Goal: Communication & Community: Participate in discussion

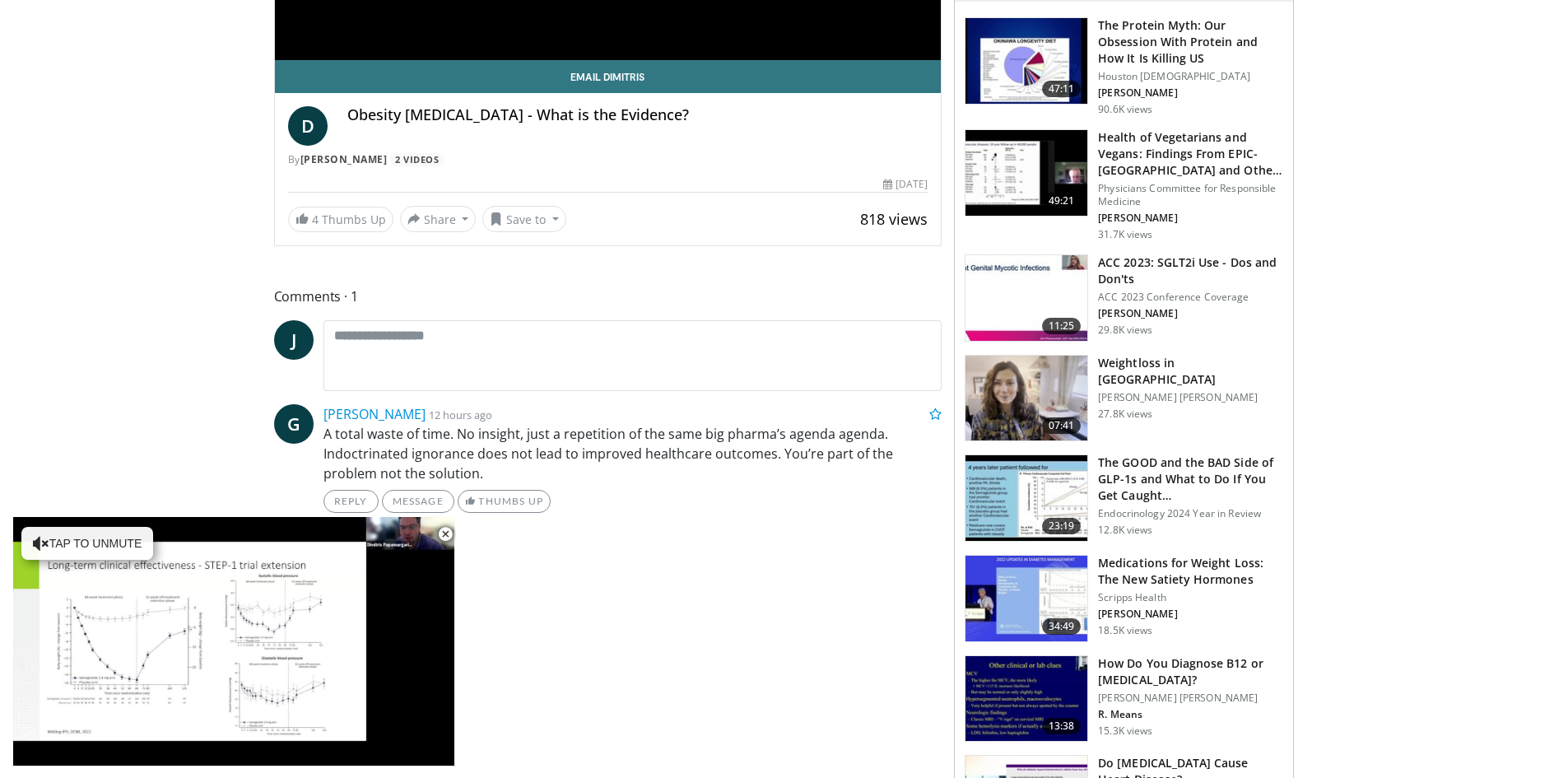
scroll to position [659, 0]
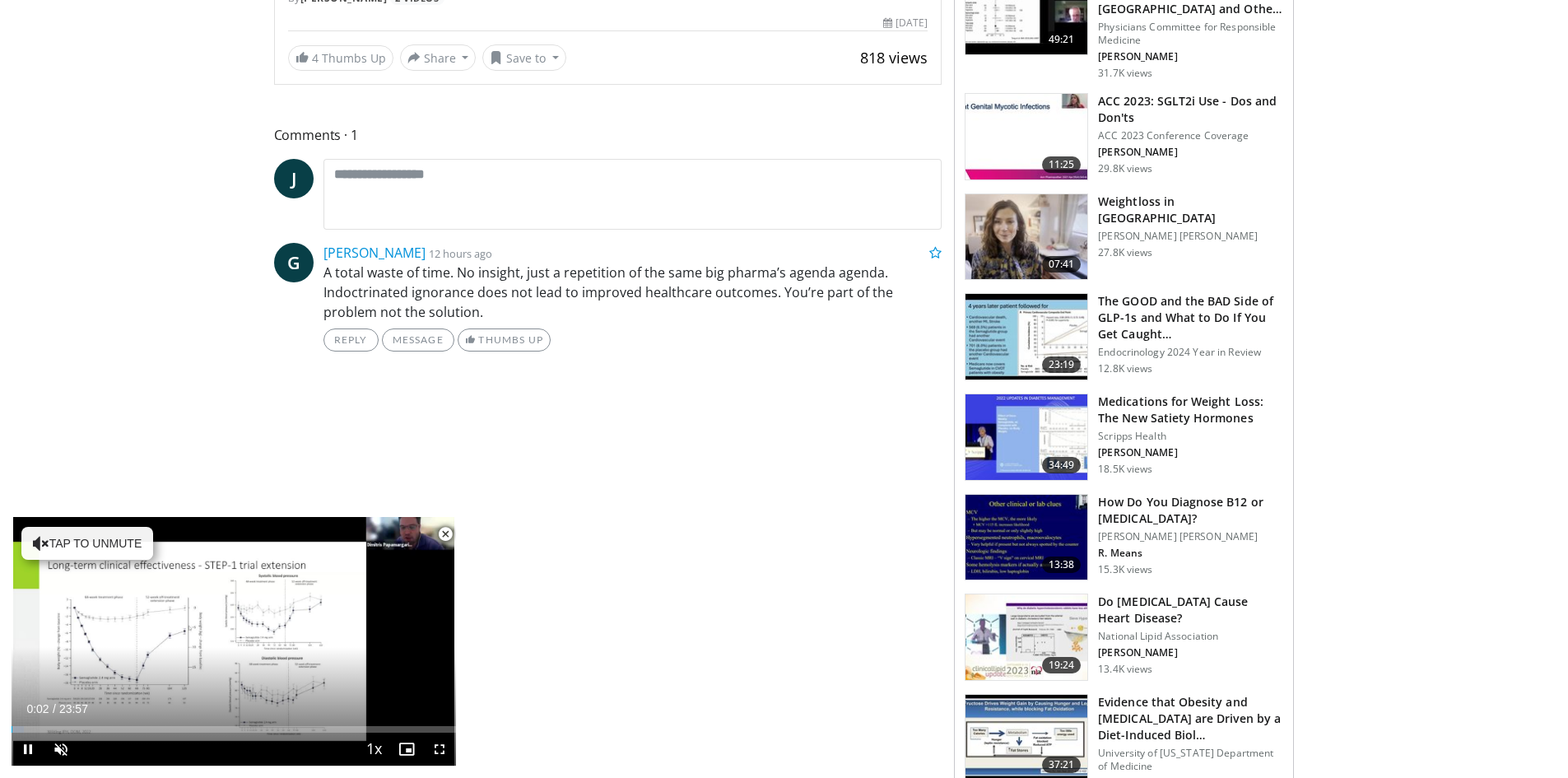
click at [446, 532] on span "Video Player" at bounding box center [445, 535] width 33 height 33
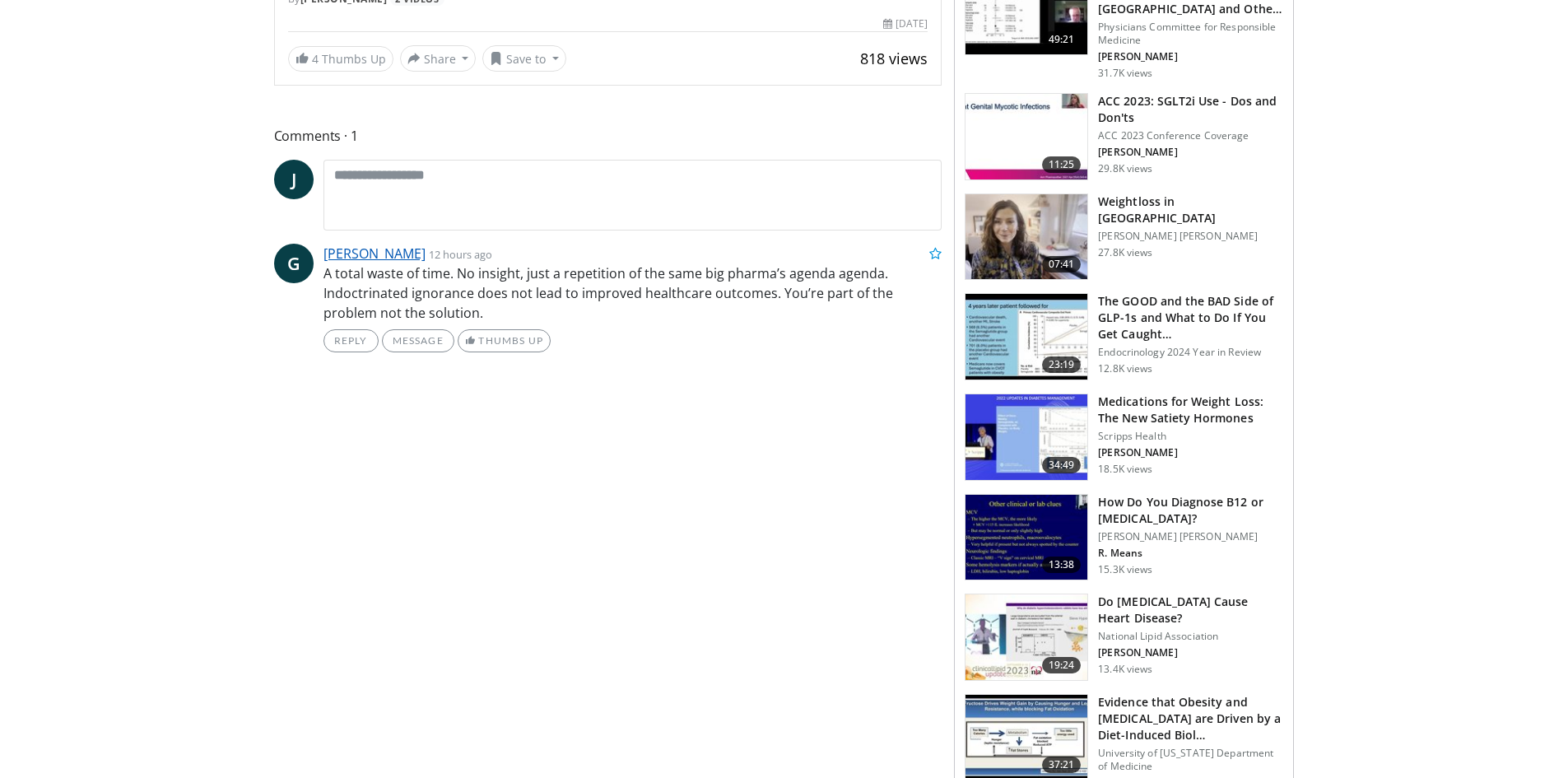
click at [387, 253] on link "[PERSON_NAME]" at bounding box center [374, 253] width 102 height 18
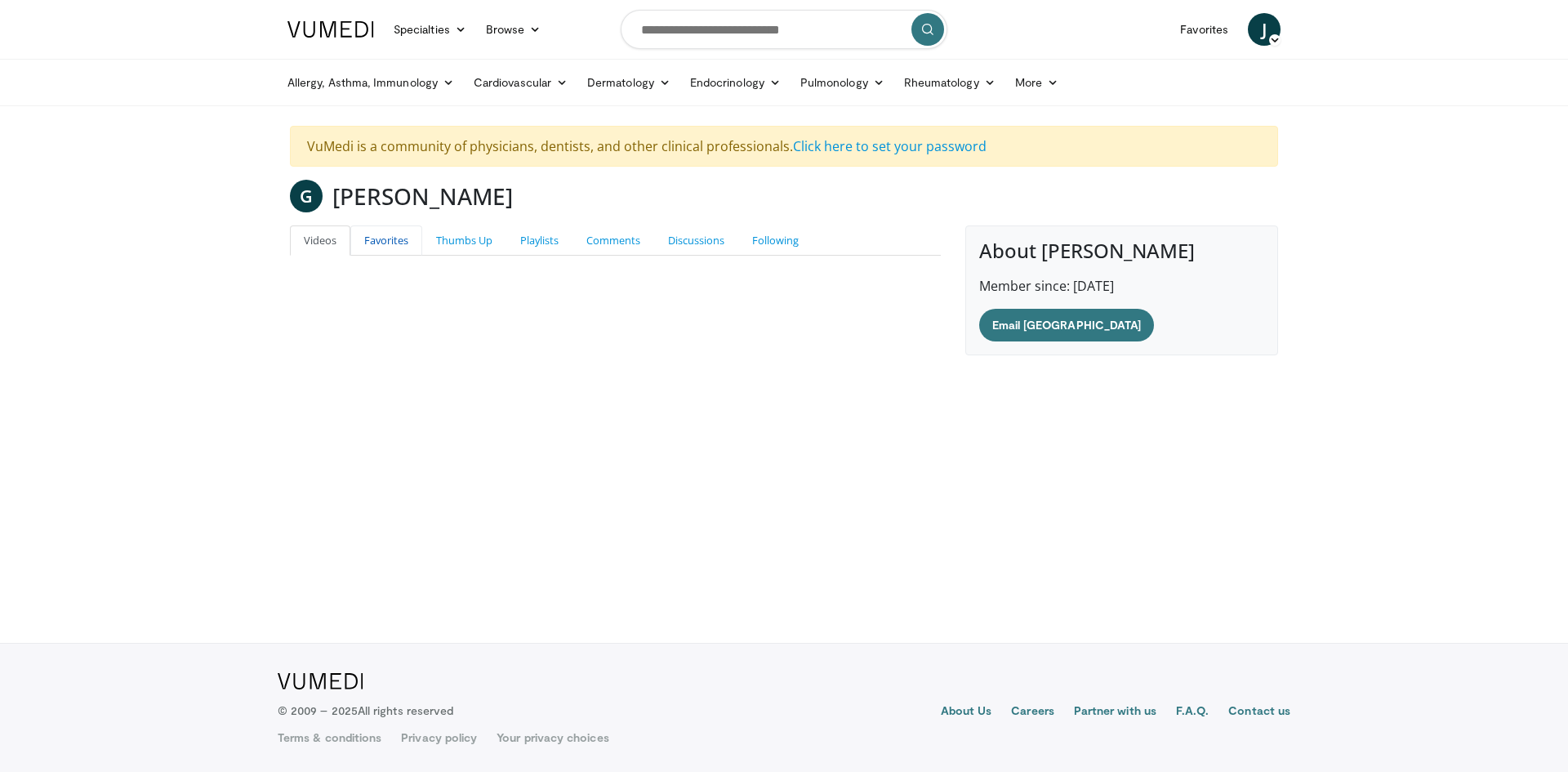
click at [369, 246] on link "Favorites" at bounding box center [386, 241] width 72 height 30
click at [472, 243] on link "Thumbs Up" at bounding box center [464, 241] width 84 height 30
click at [529, 238] on link "Playlists" at bounding box center [540, 241] width 66 height 30
click at [609, 246] on link "Comments" at bounding box center [614, 241] width 81 height 30
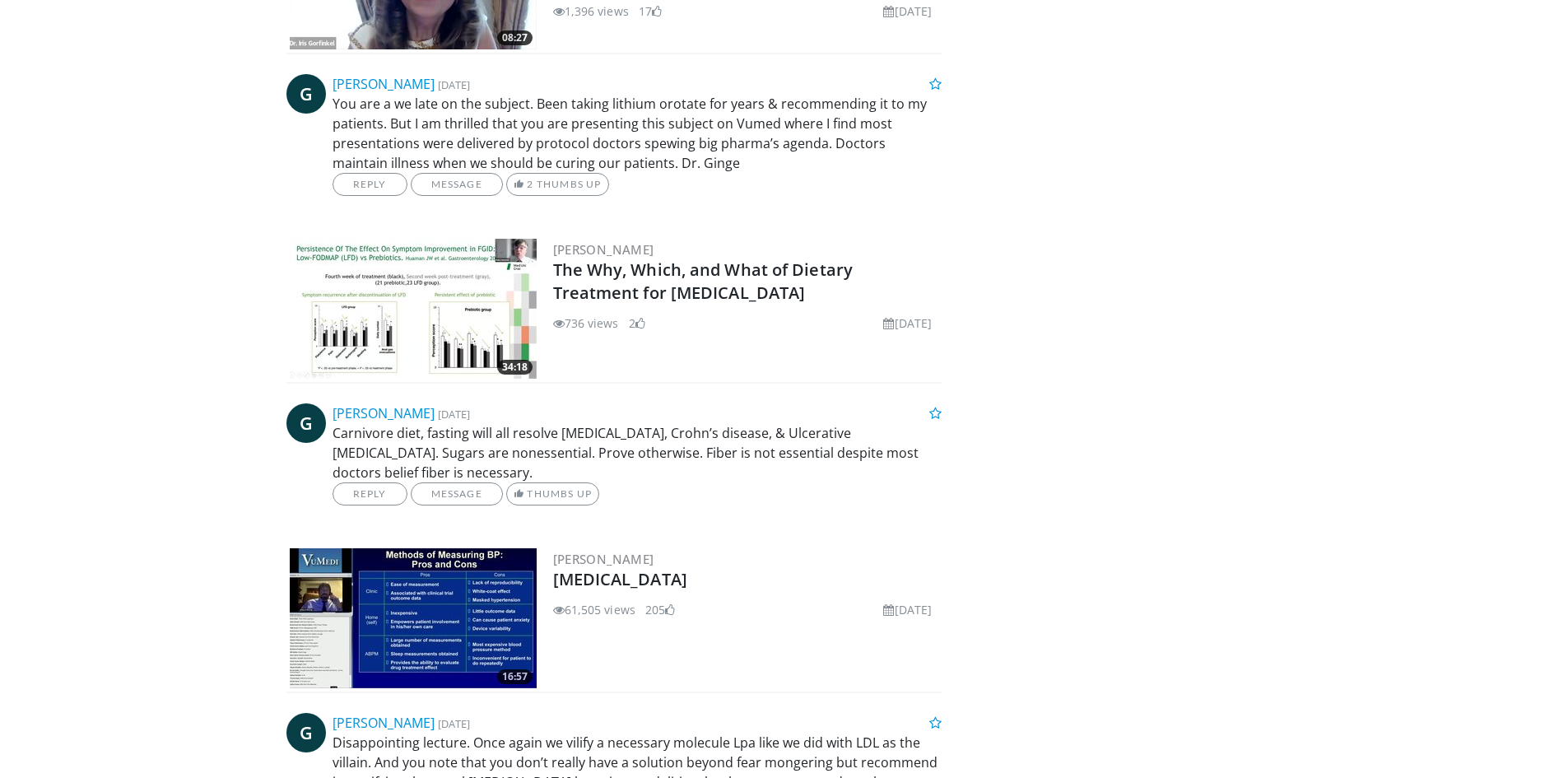
scroll to position [1208, 0]
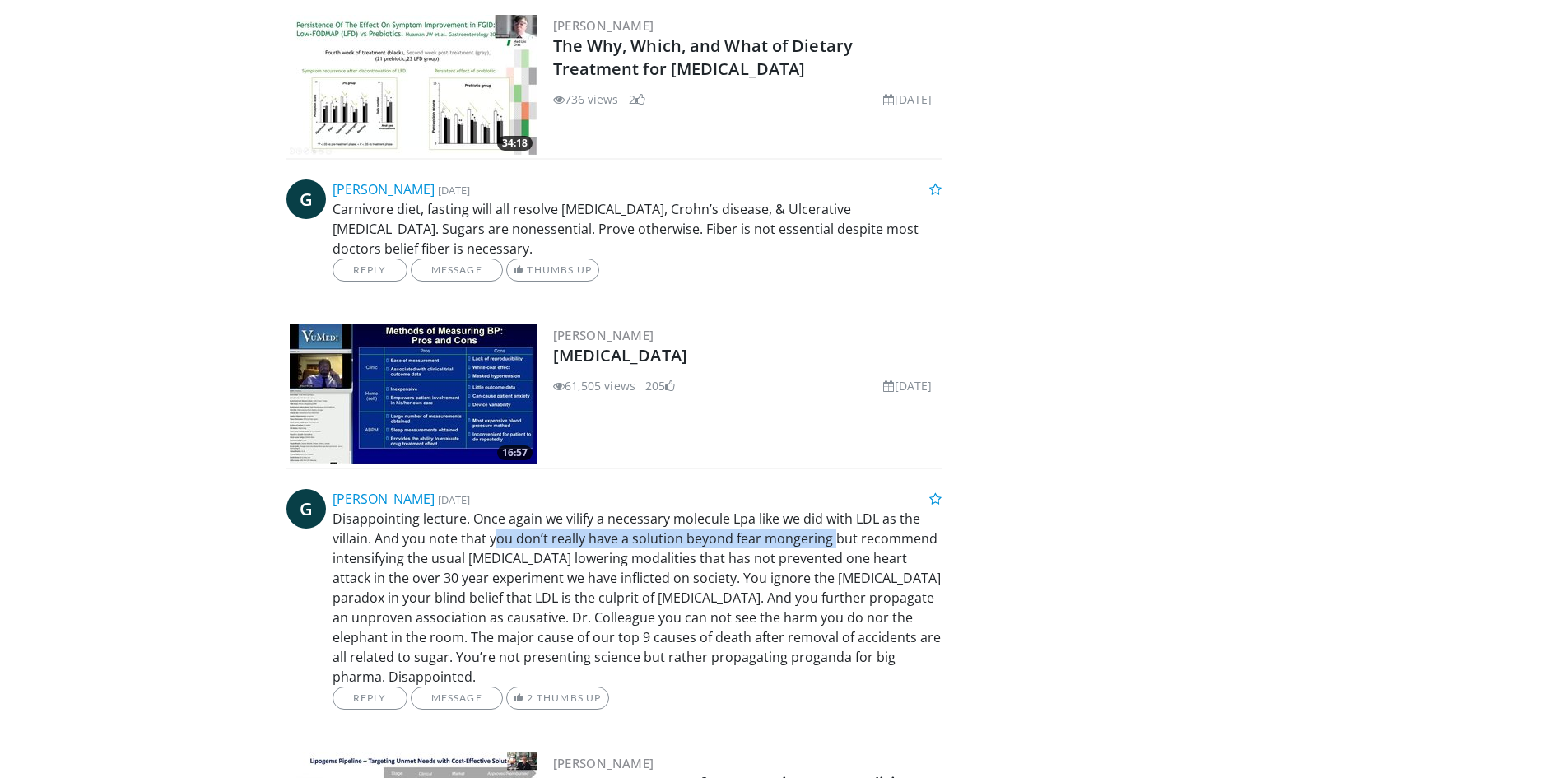
drag, startPoint x: 498, startPoint y: 529, endPoint x: 828, endPoint y: 526, distance: 330.0
click at [828, 526] on p "Disappointing lecture. Once again we vilify a necessary molecule Lpa like we di…" at bounding box center [638, 598] width 610 height 178
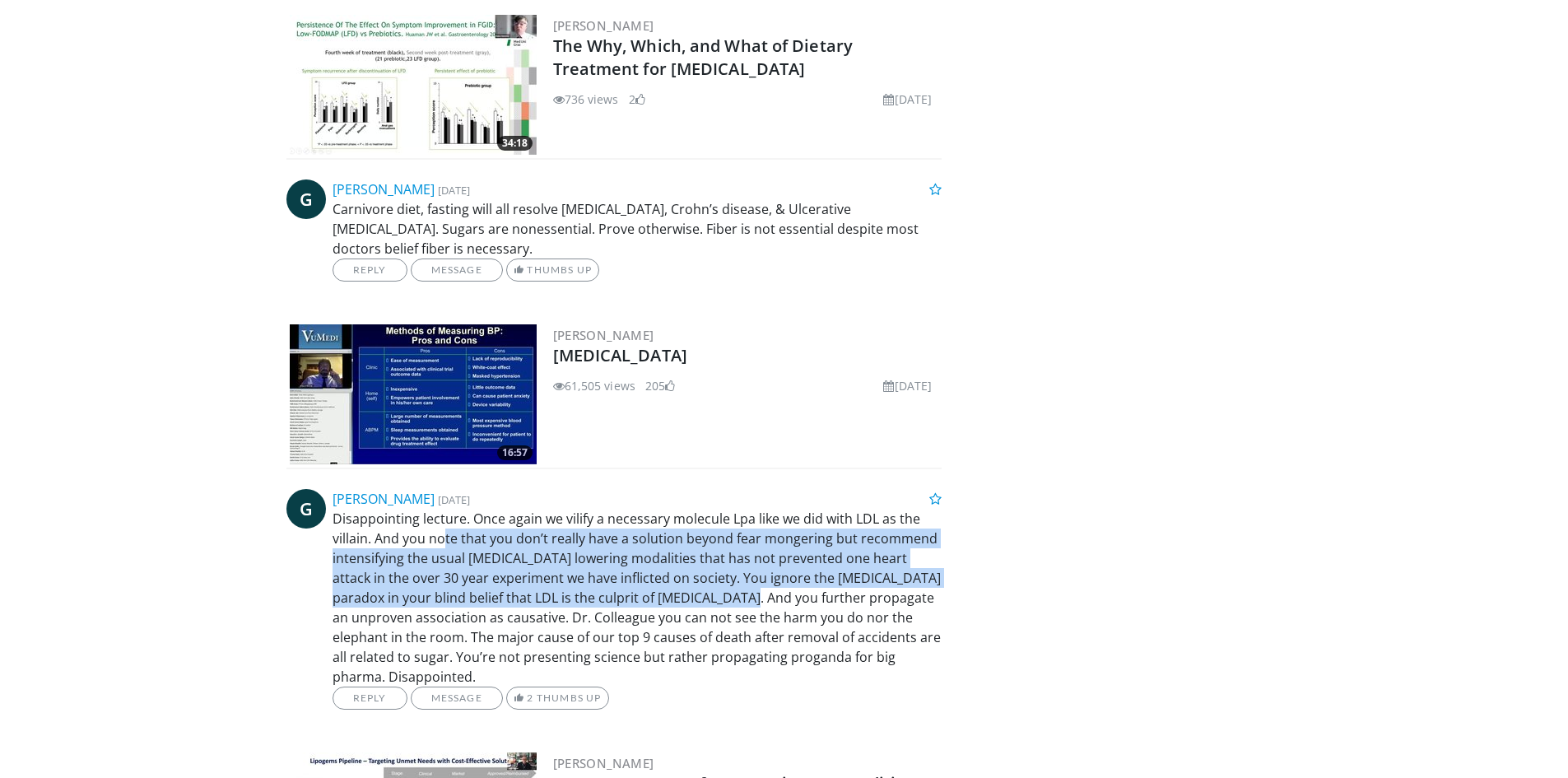
drag, startPoint x: 441, startPoint y: 513, endPoint x: 712, endPoint y: 581, distance: 279.4
click at [712, 581] on p "Disappointing lecture. Once again we vilify a necessary molecule Lpa like we di…" at bounding box center [638, 598] width 610 height 178
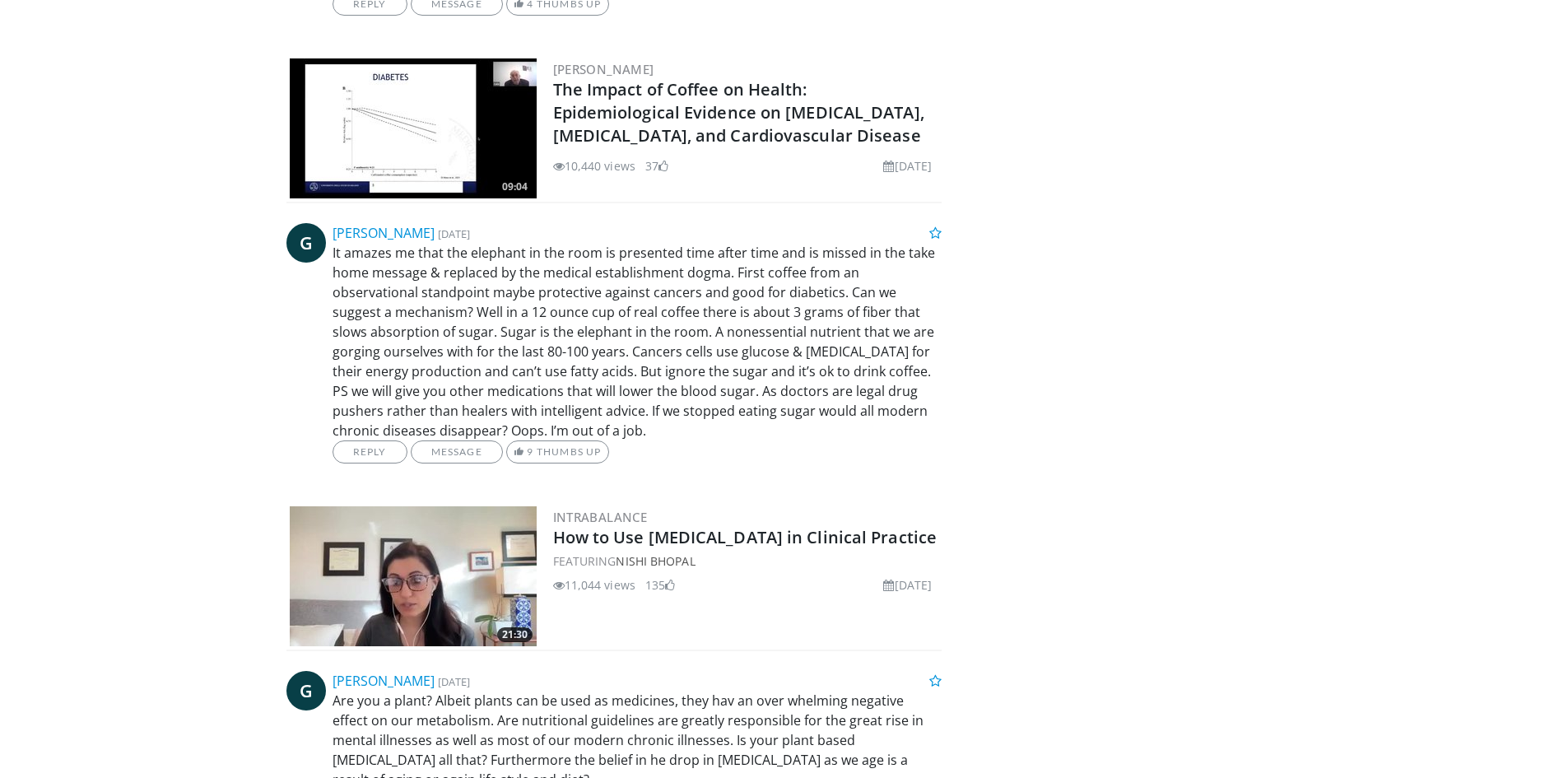
scroll to position [2744, 0]
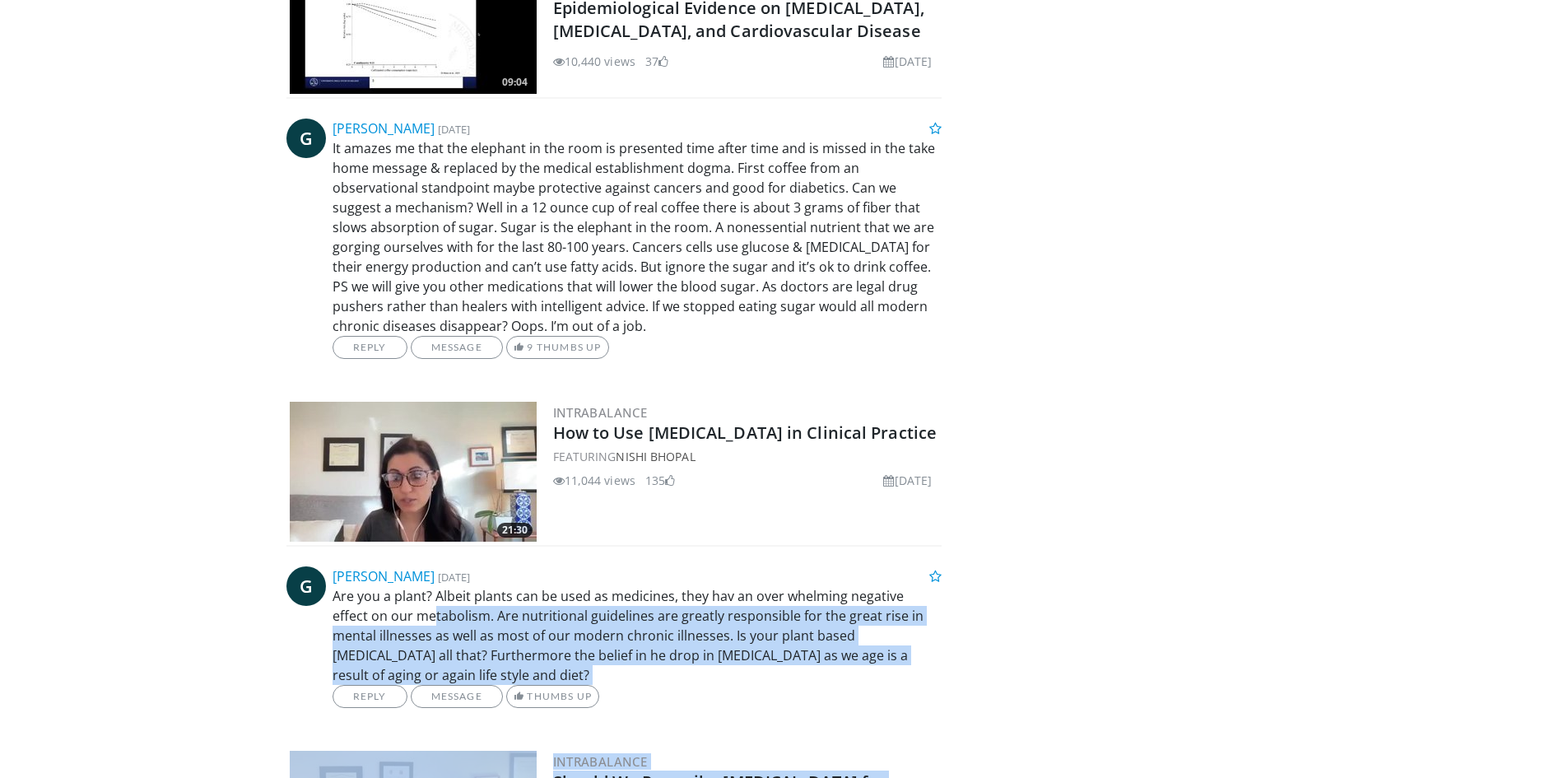
drag, startPoint x: 398, startPoint y: 560, endPoint x: 1009, endPoint y: 606, distance: 612.7
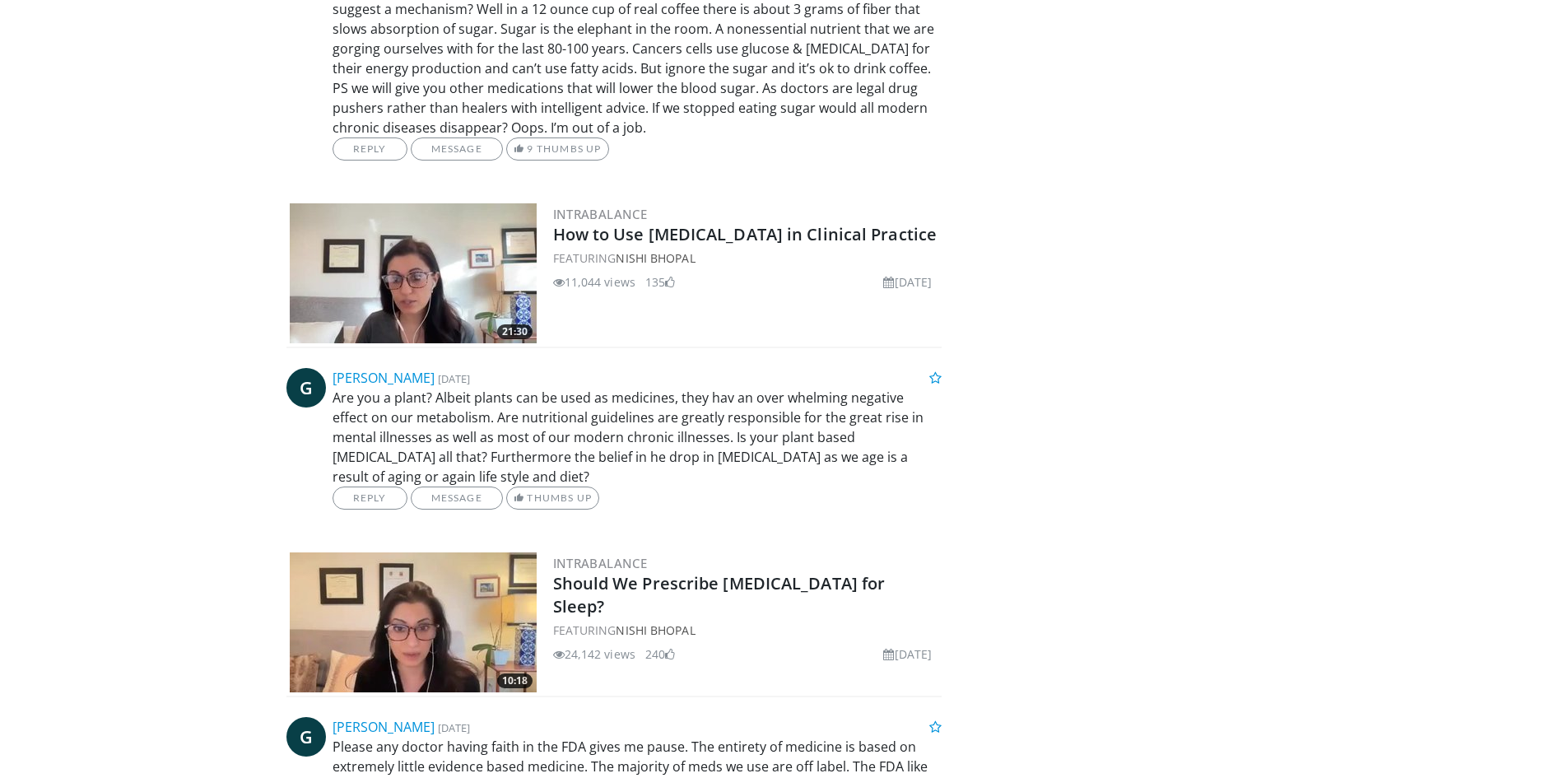
scroll to position [3185, 0]
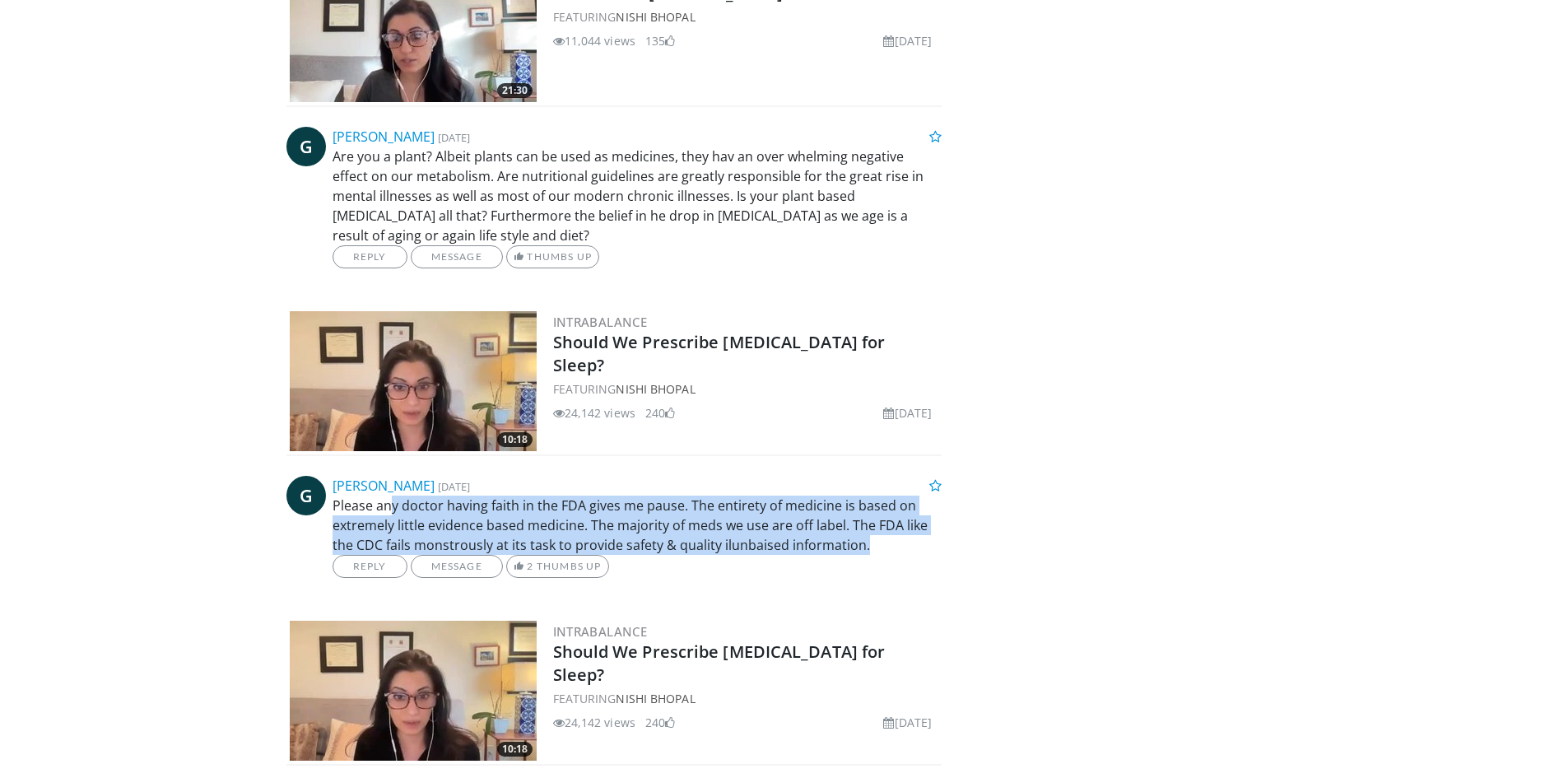
drag, startPoint x: 387, startPoint y: 452, endPoint x: 889, endPoint y: 494, distance: 503.8
click at [889, 495] on p "Please any doctor having faith in the FDA gives me pause. The entirety of medic…" at bounding box center [638, 525] width 610 height 59
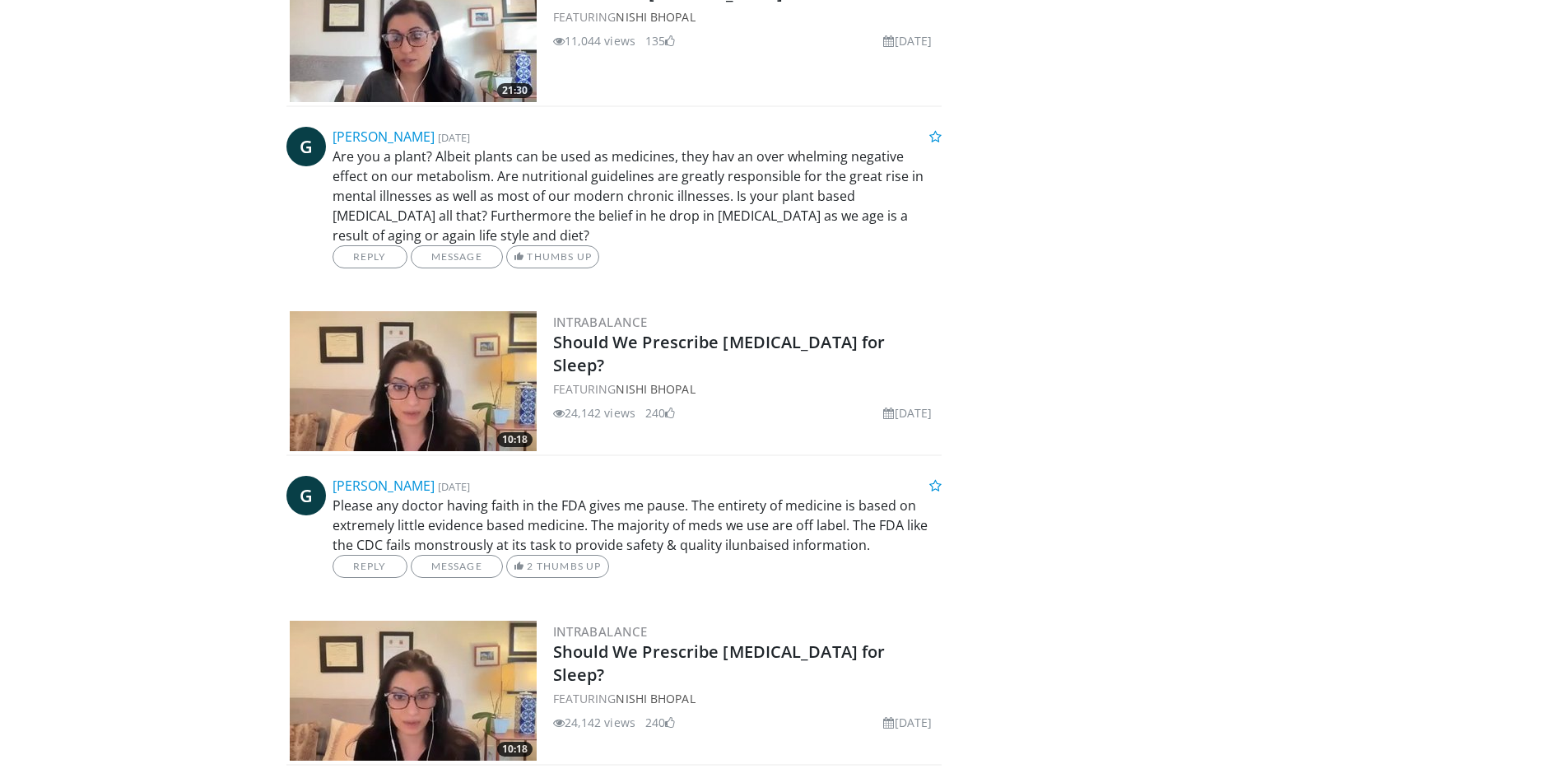
click at [750, 495] on p "Please any doctor having faith in the FDA gives me pause. The entirety of medic…" at bounding box center [638, 525] width 610 height 59
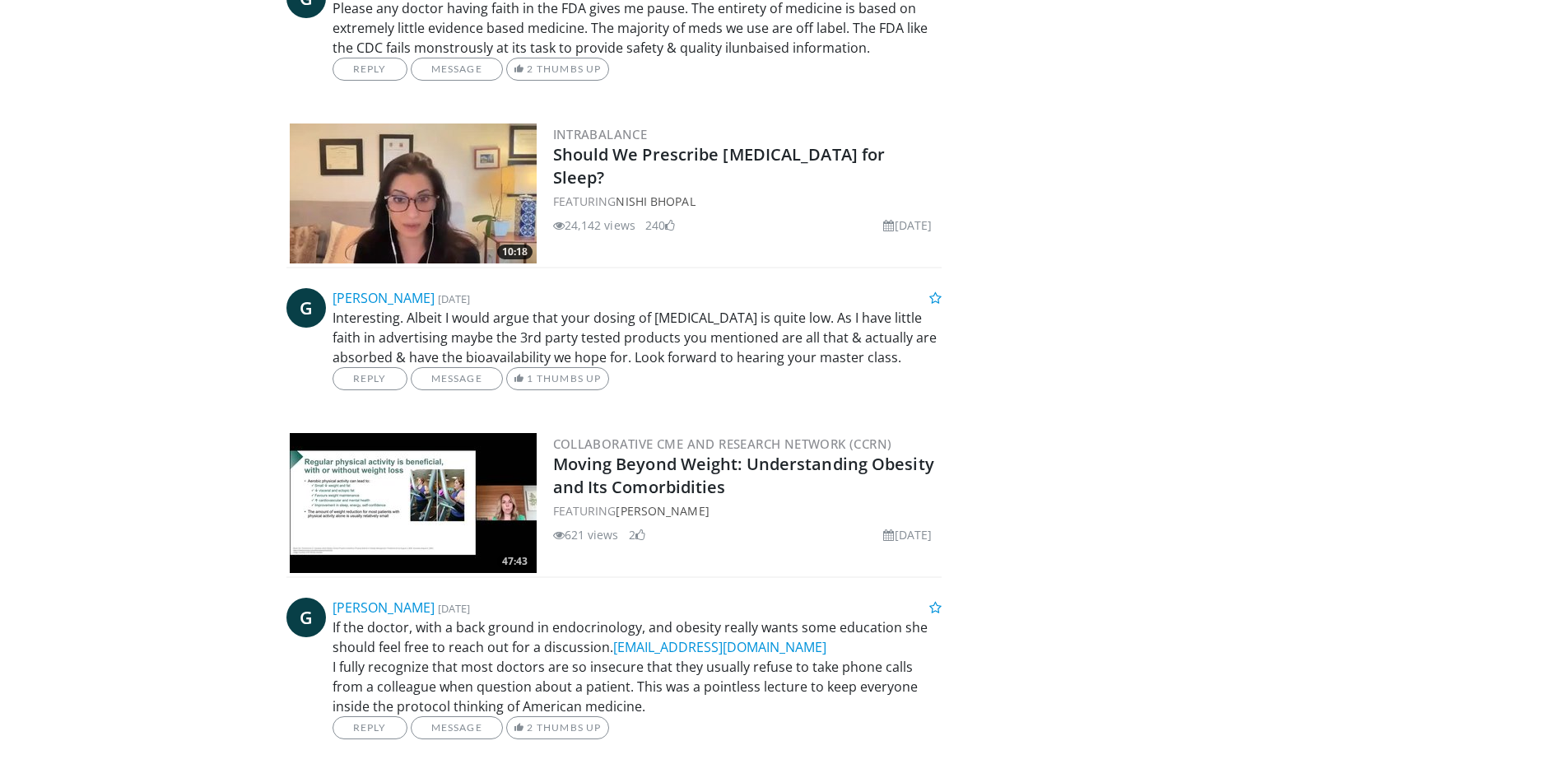
scroll to position [3732, 0]
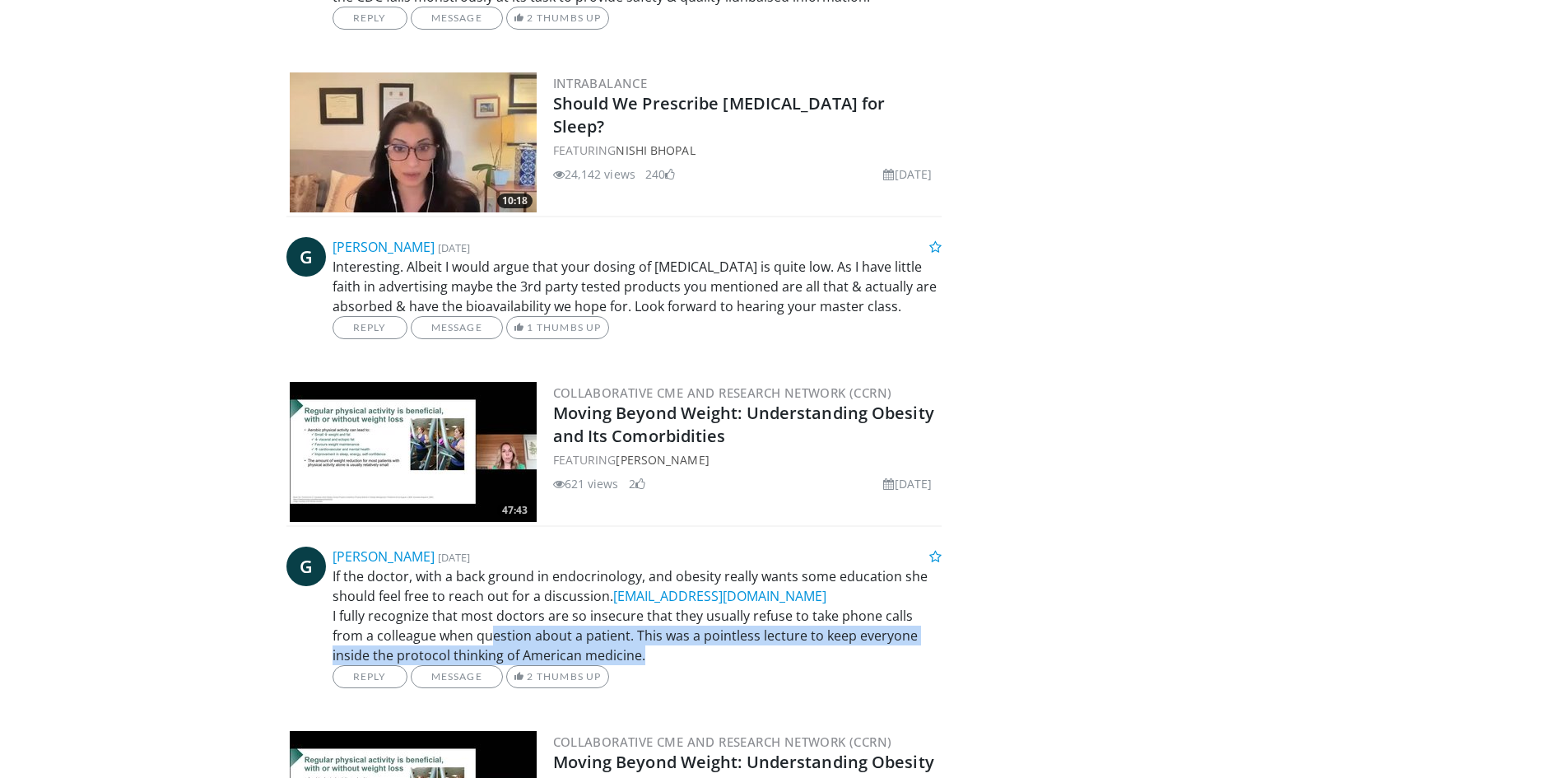
drag, startPoint x: 459, startPoint y: 581, endPoint x: 722, endPoint y: 596, distance: 263.4
click at [722, 596] on p "If the doctor, with a back ground in endocrinology, and obesity really wants so…" at bounding box center [638, 616] width 610 height 99
click at [747, 591] on p "If the doctor, with a back ground in endocrinology, and obesity really wants so…" at bounding box center [638, 616] width 610 height 99
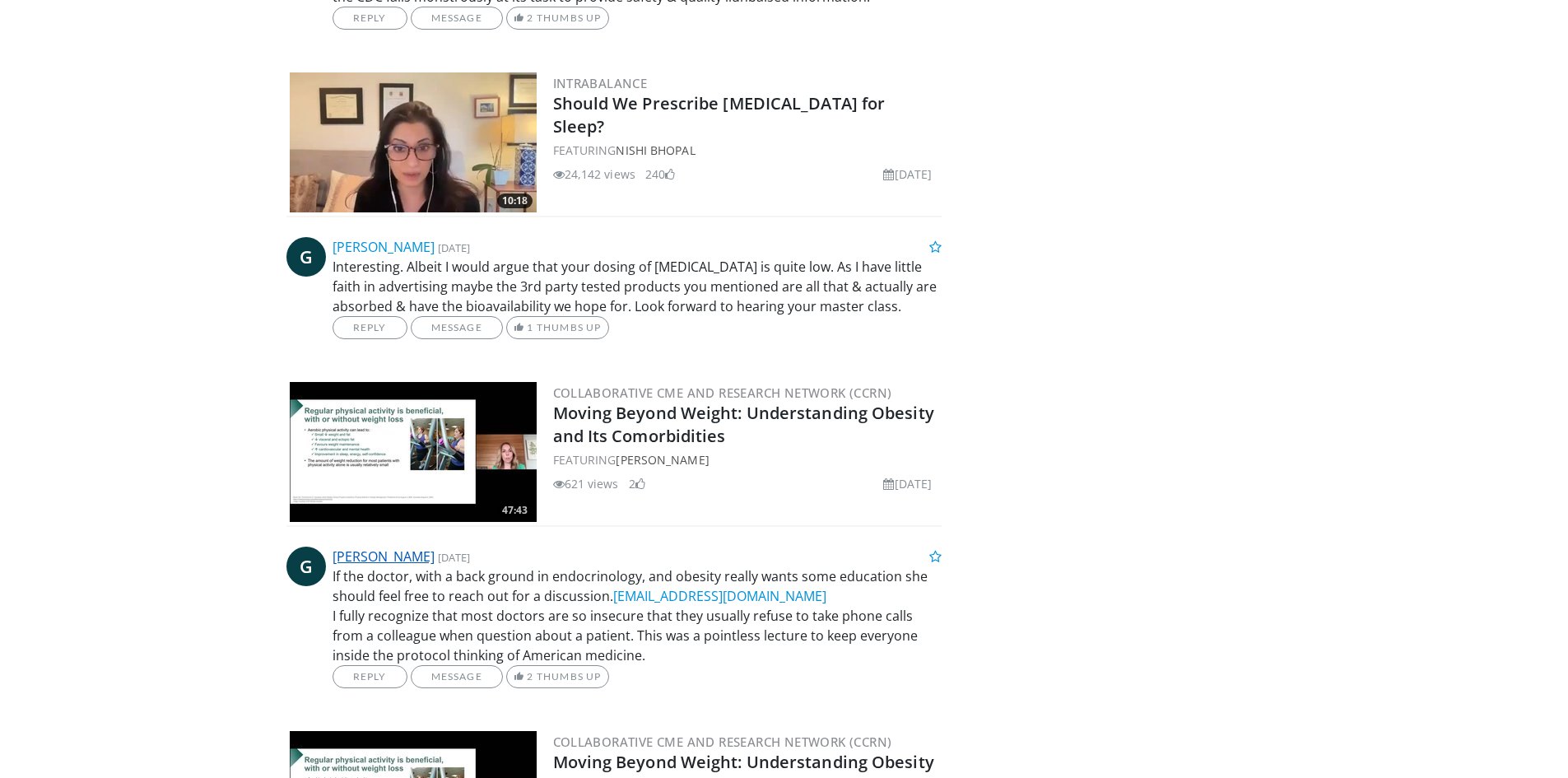
click at [388, 548] on link "[PERSON_NAME]" at bounding box center [384, 557] width 102 height 18
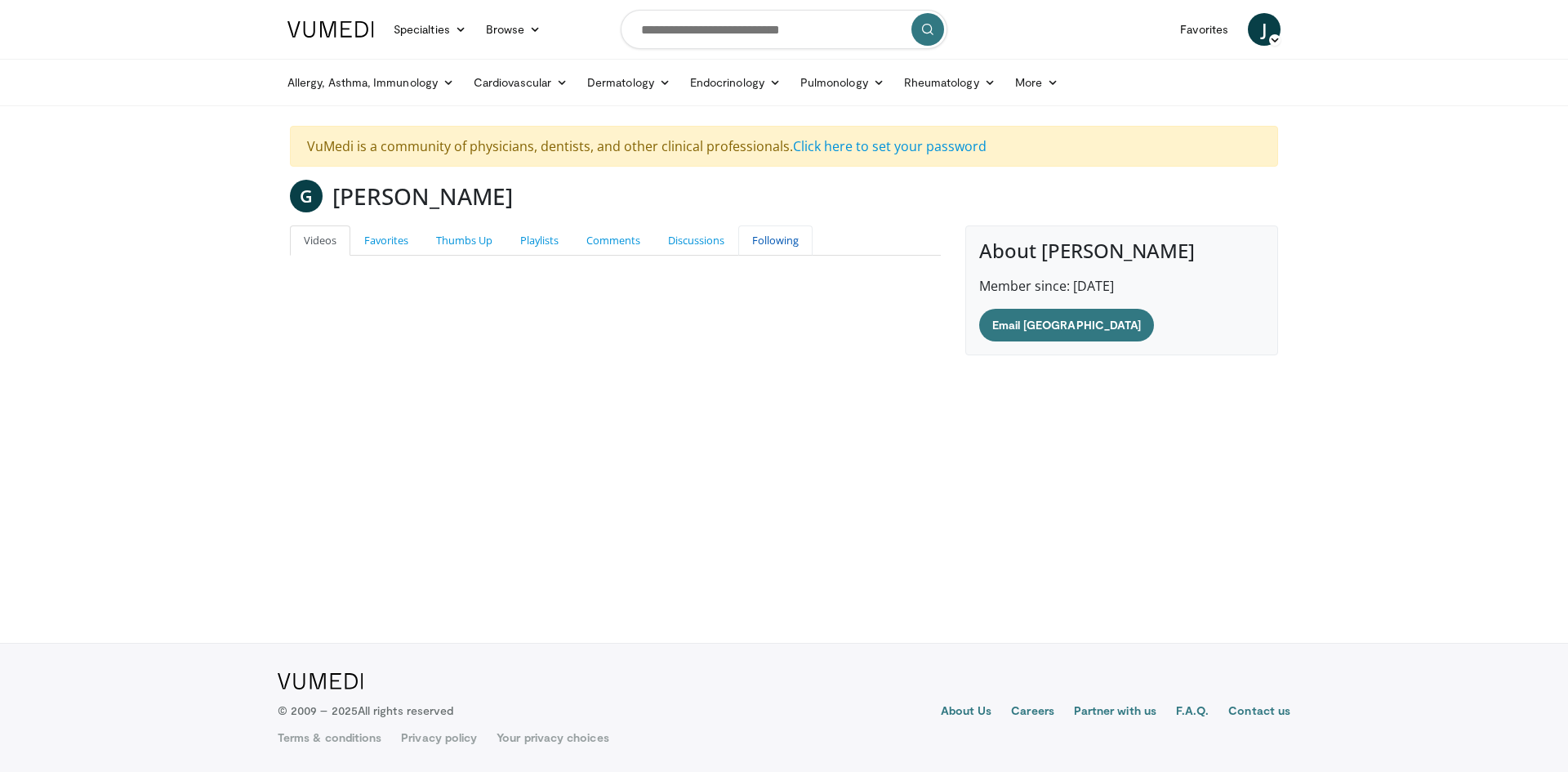
click at [787, 241] on link "Following" at bounding box center [775, 241] width 75 height 30
click at [696, 244] on link "Discussions" at bounding box center [696, 241] width 84 height 30
click at [614, 246] on link "Comments" at bounding box center [614, 241] width 81 height 30
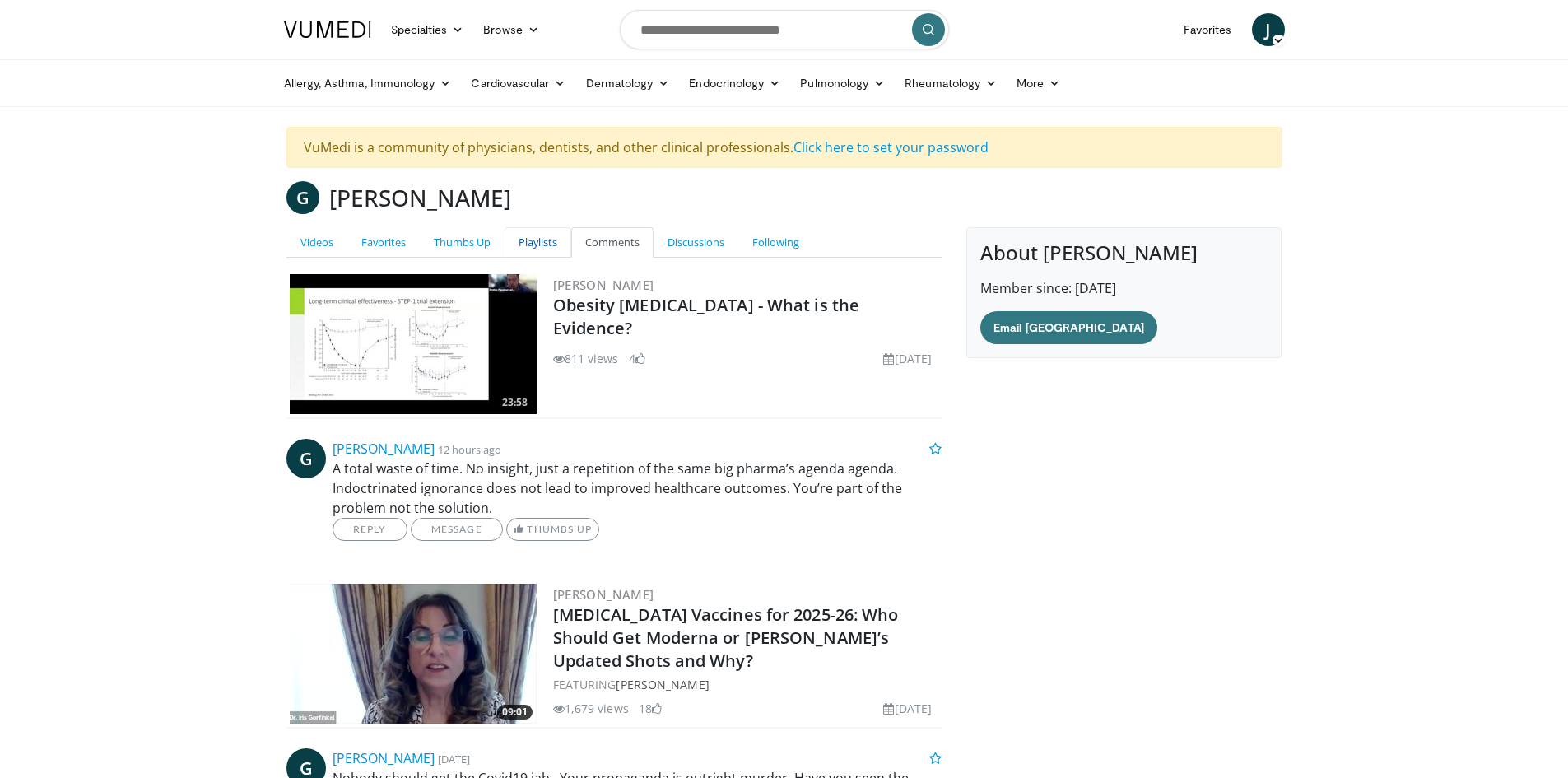
click at [550, 242] on link "Playlists" at bounding box center [538, 242] width 67 height 31
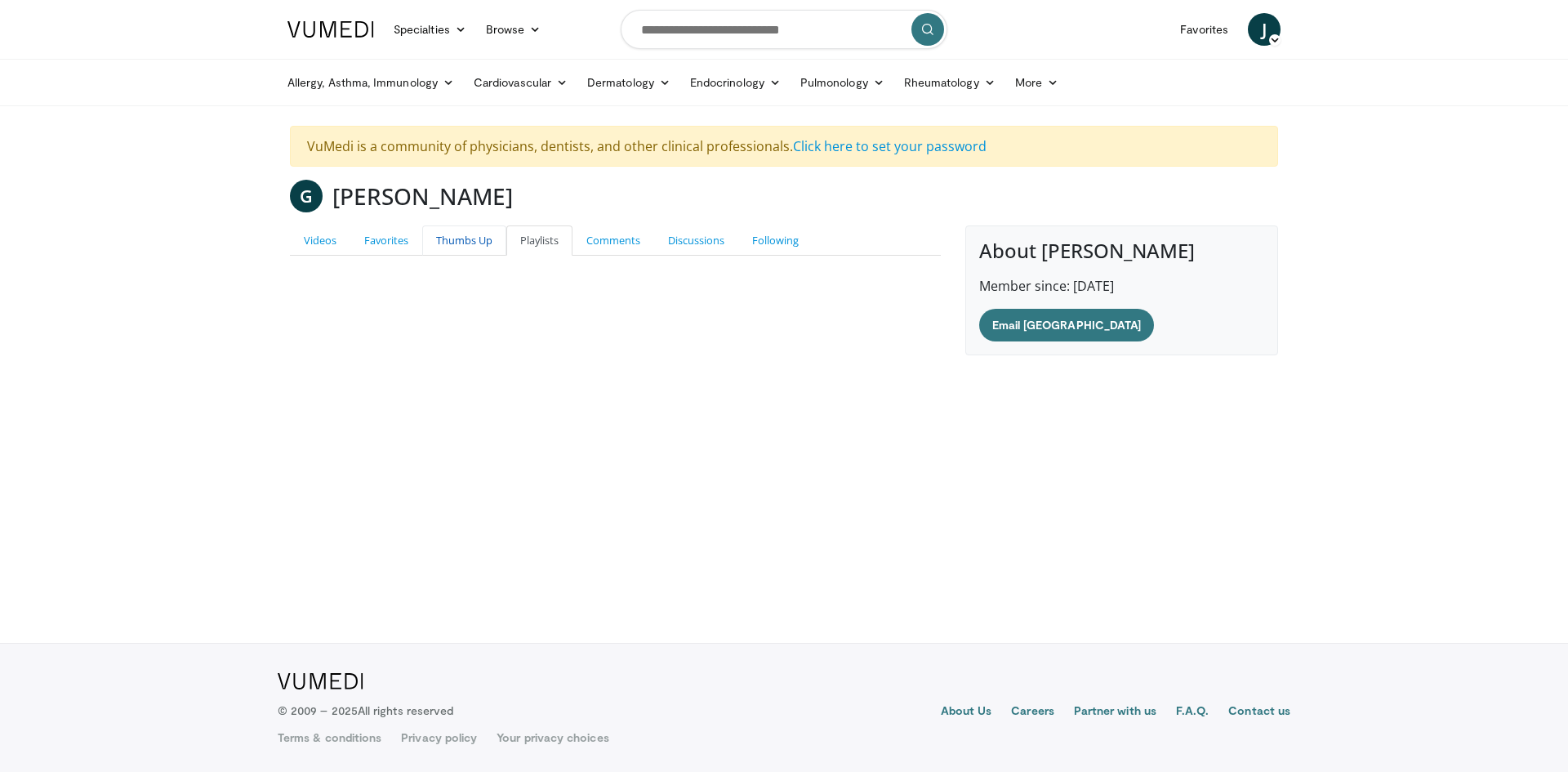
click at [445, 250] on link "Thumbs Up" at bounding box center [464, 241] width 84 height 30
click at [398, 249] on link "Favorites" at bounding box center [386, 241] width 72 height 30
click at [319, 245] on link "Videos" at bounding box center [320, 241] width 61 height 30
